Goal: Information Seeking & Learning: Learn about a topic

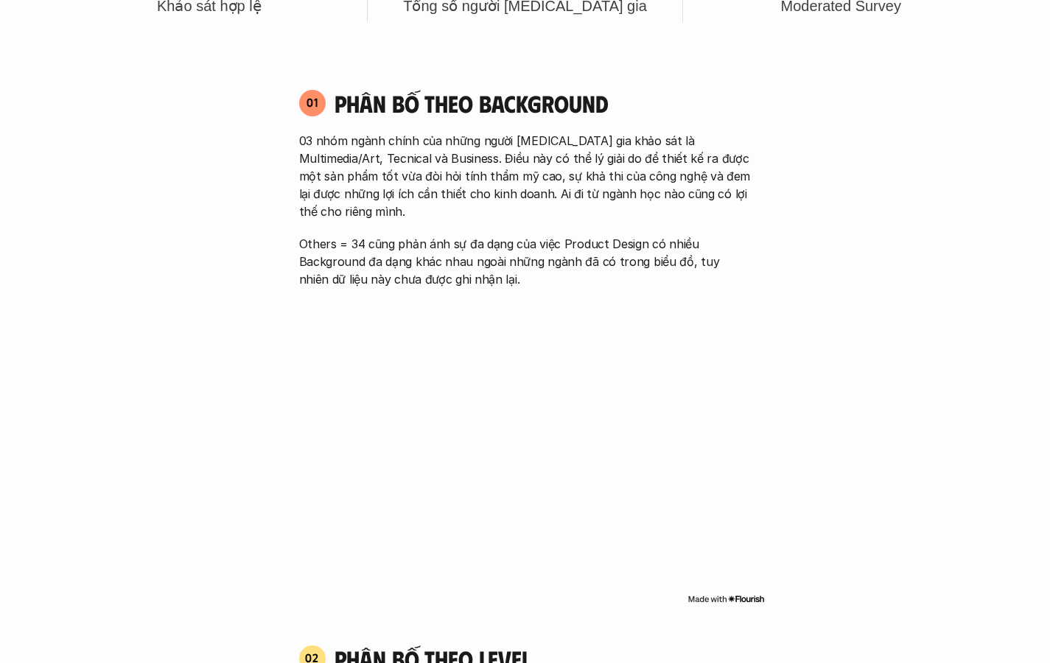
scroll to position [961, 0]
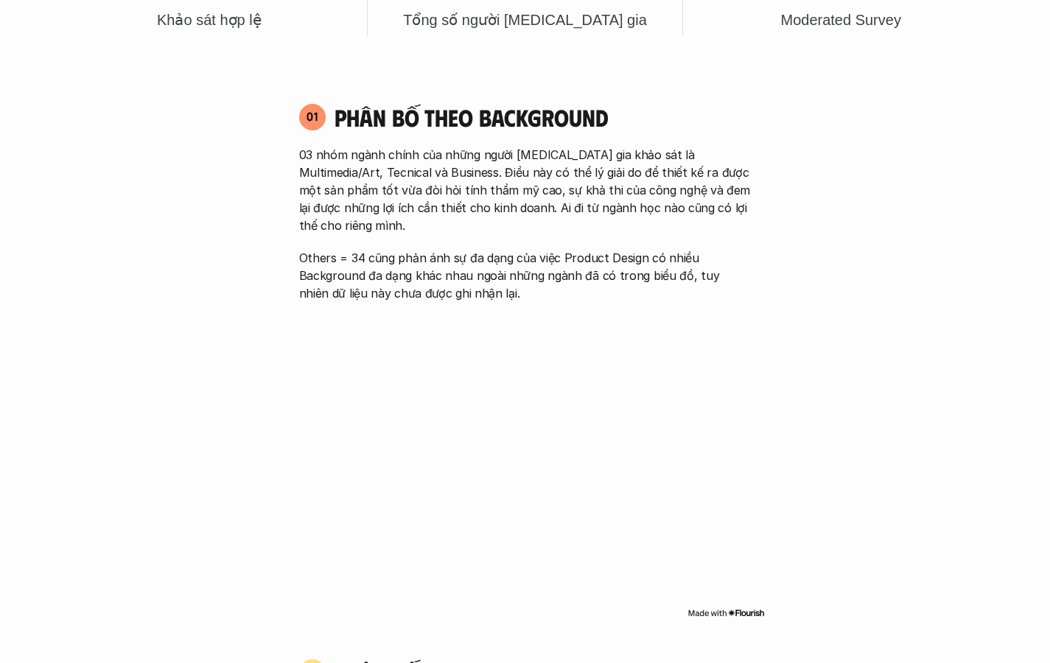
click at [719, 607] on img at bounding box center [726, 613] width 77 height 12
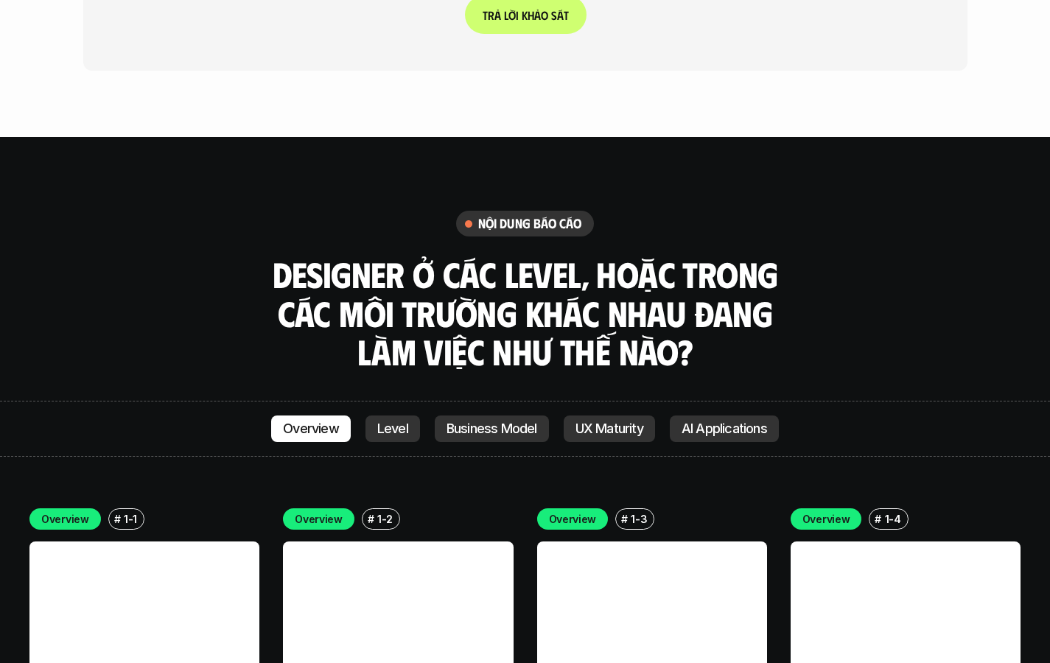
scroll to position [3944, 0]
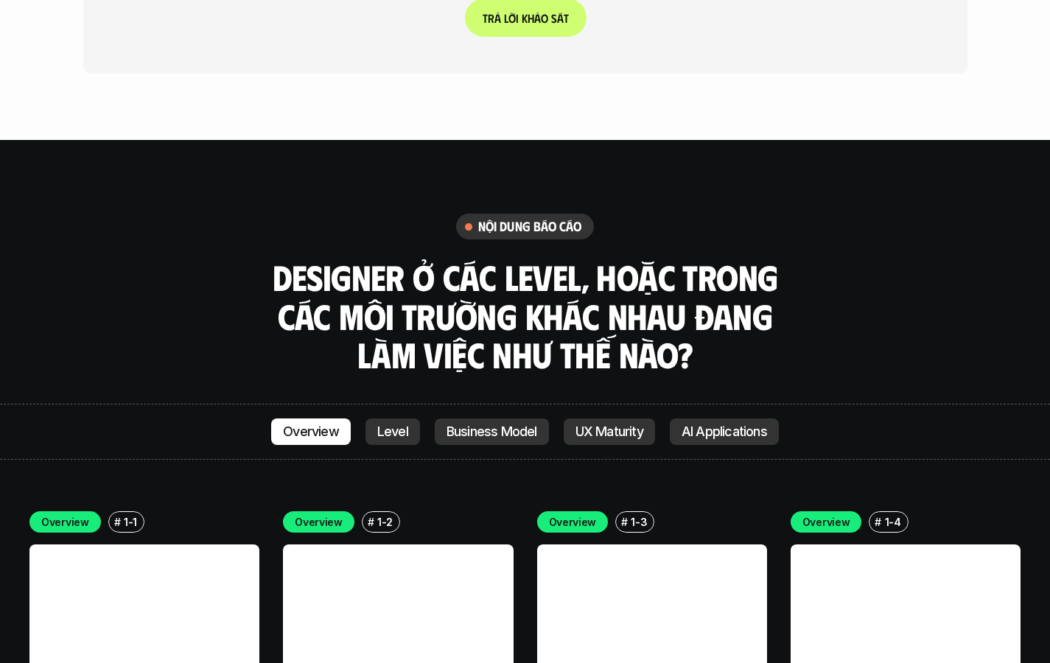
click at [394, 425] on p "Level" at bounding box center [392, 432] width 31 height 15
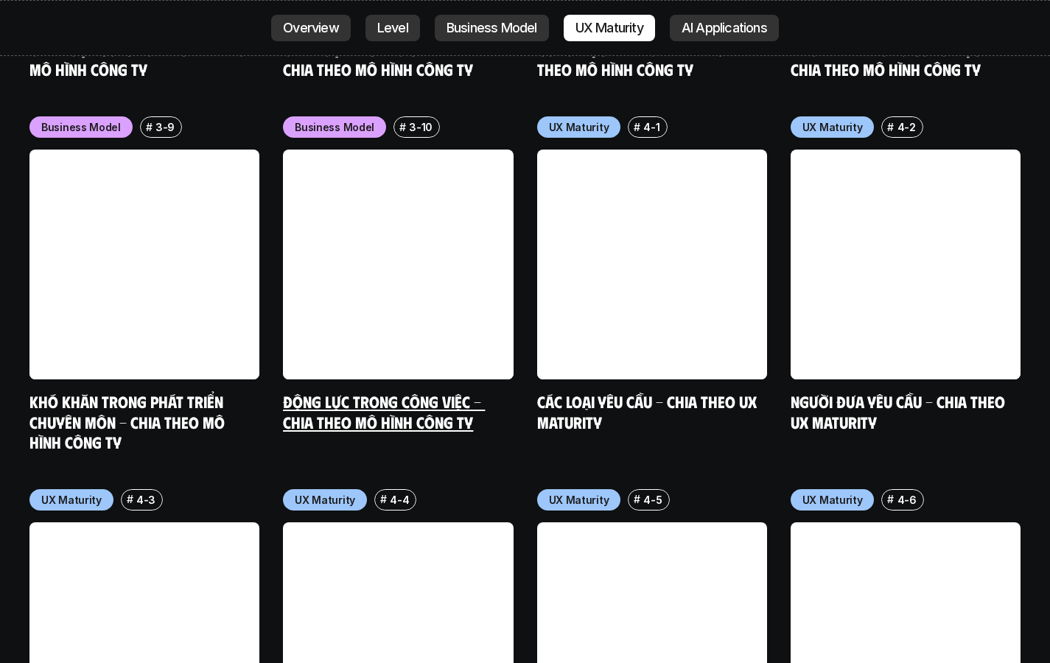
scroll to position [6804, 0]
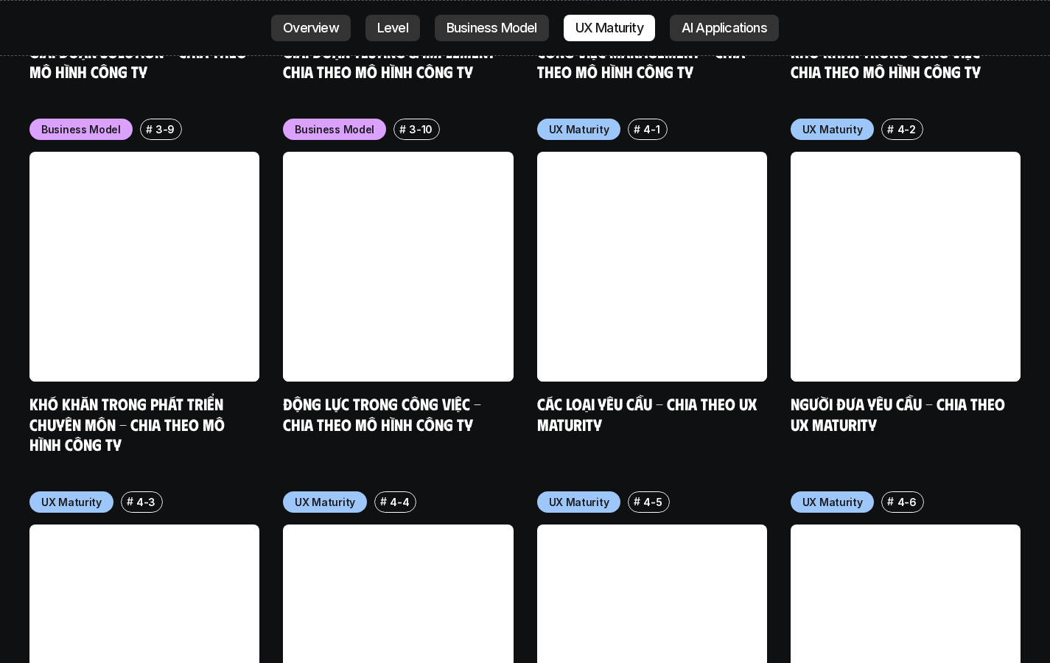
click at [74, 495] on p "UX Maturity" at bounding box center [71, 502] width 60 height 15
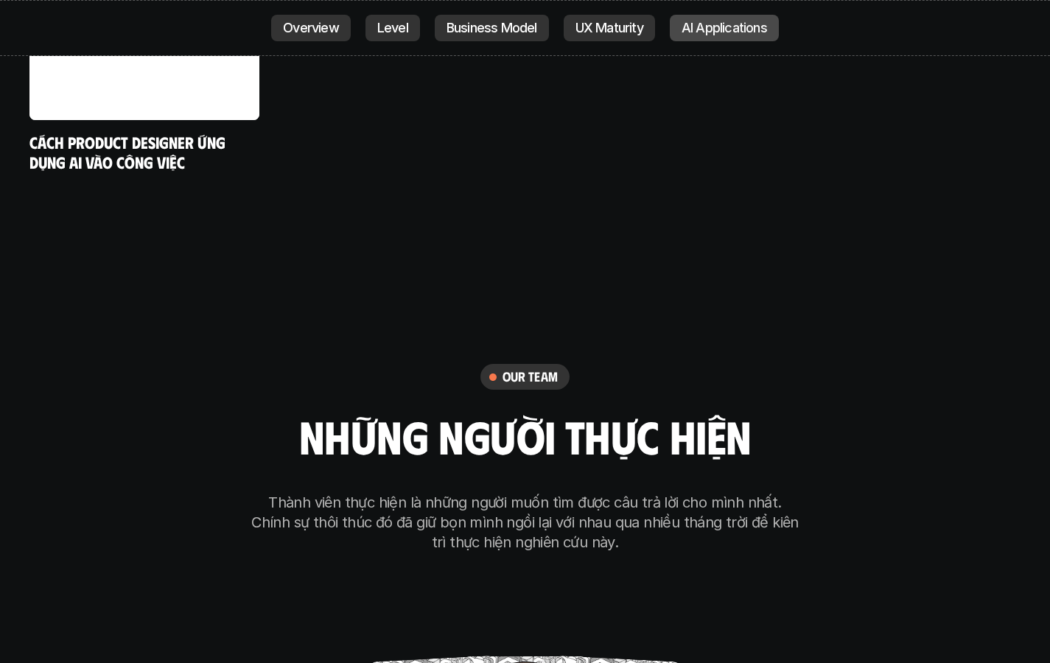
scroll to position [8409, 0]
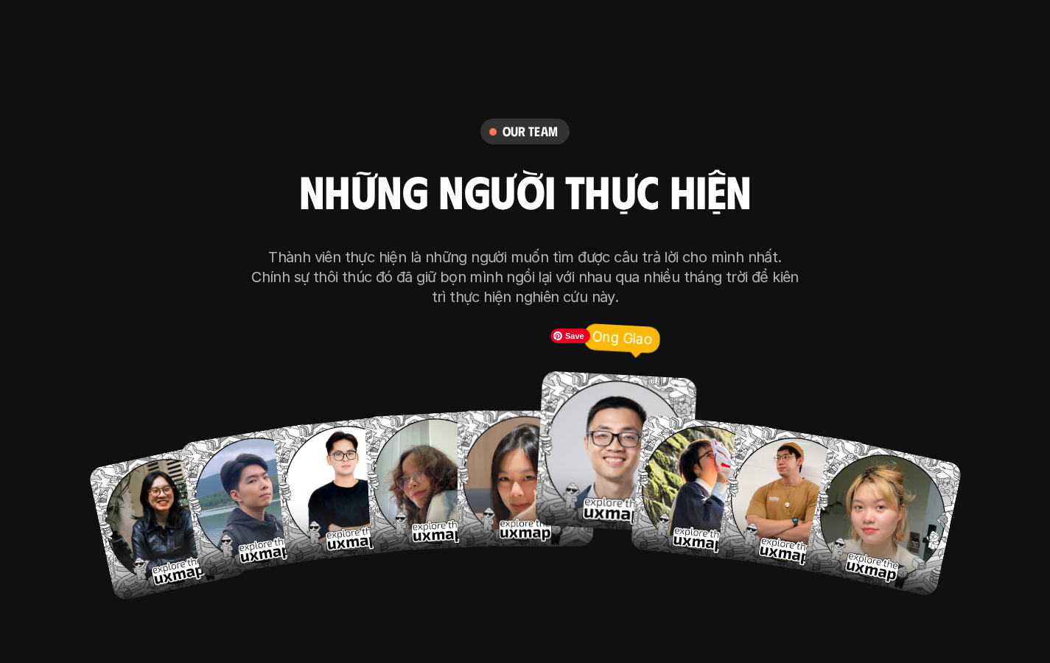
click at [593, 411] on img at bounding box center [615, 452] width 163 height 163
